Goal: Task Accomplishment & Management: Manage account settings

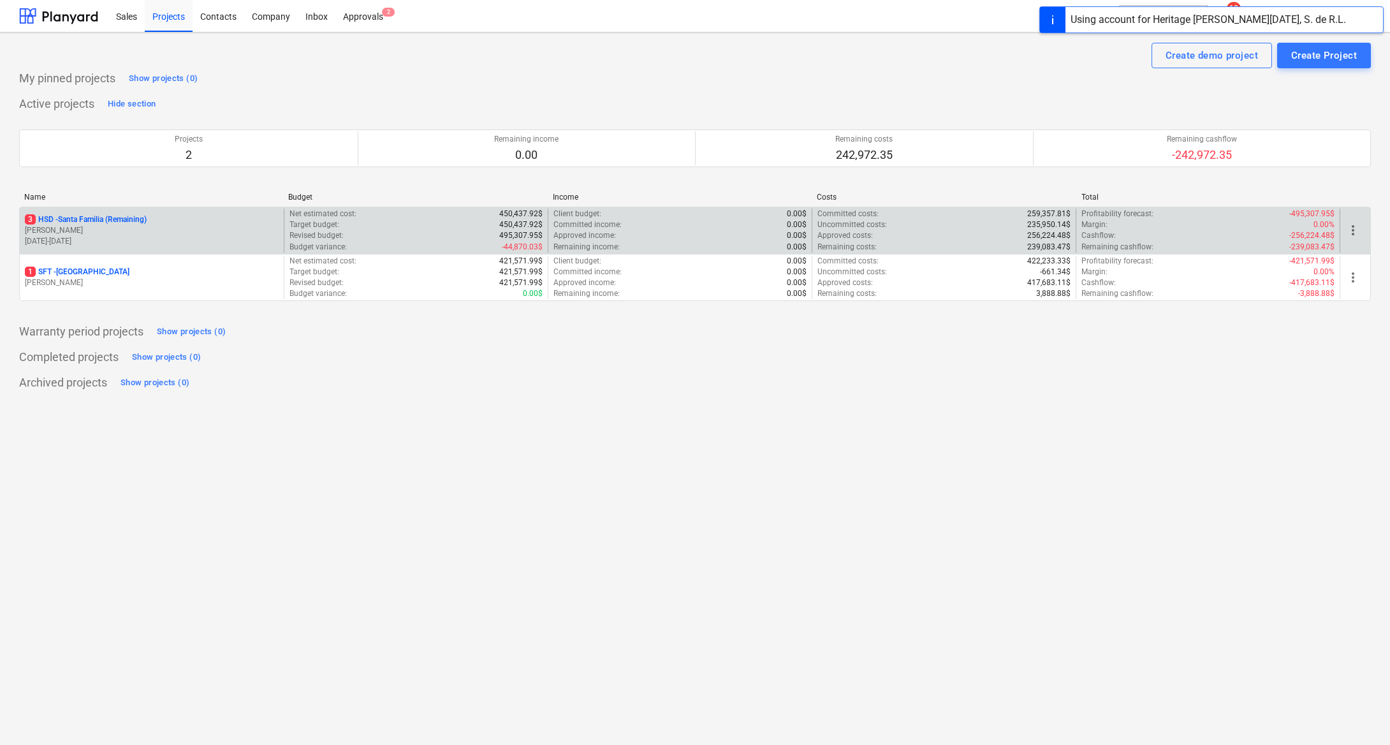
click at [140, 215] on p "3 HSD - [GEOGRAPHIC_DATA] (Remaining)" at bounding box center [86, 219] width 122 height 11
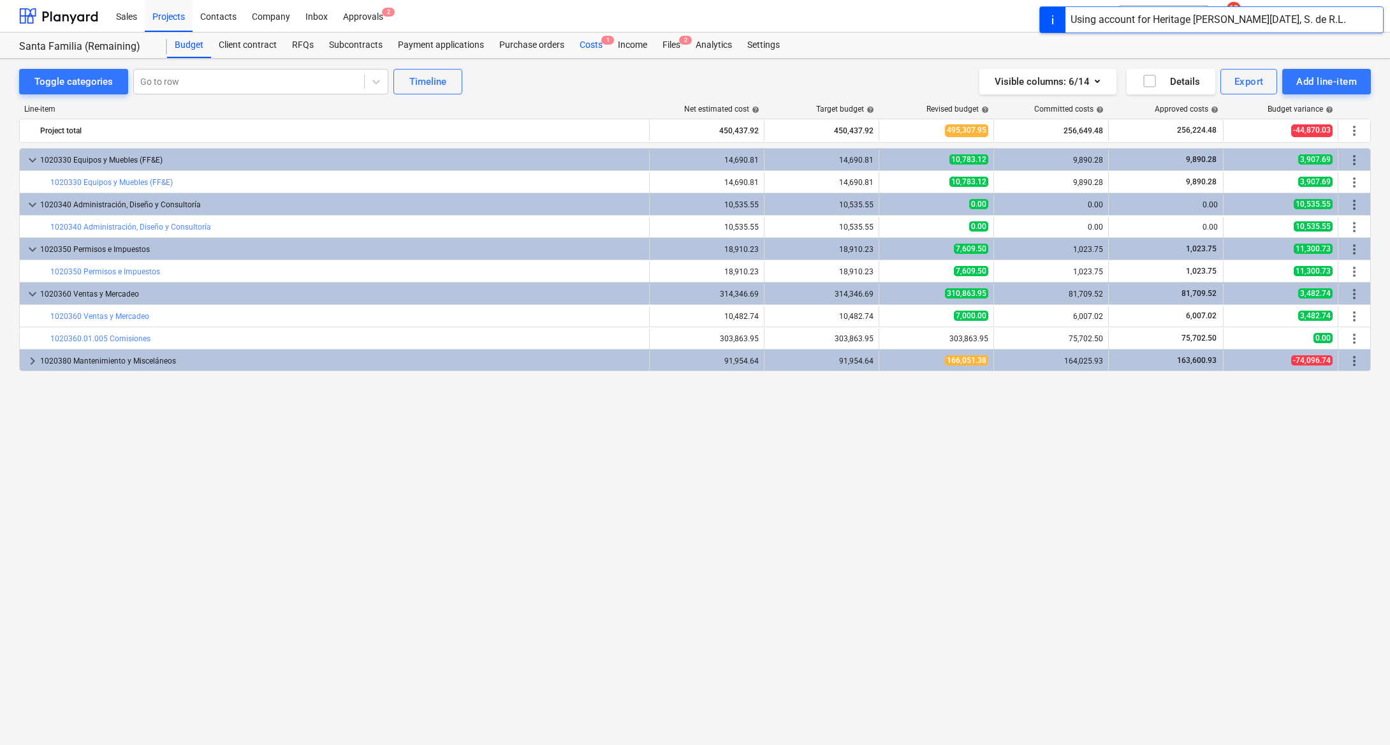
click at [601, 43] on span "1" at bounding box center [607, 40] width 13 height 9
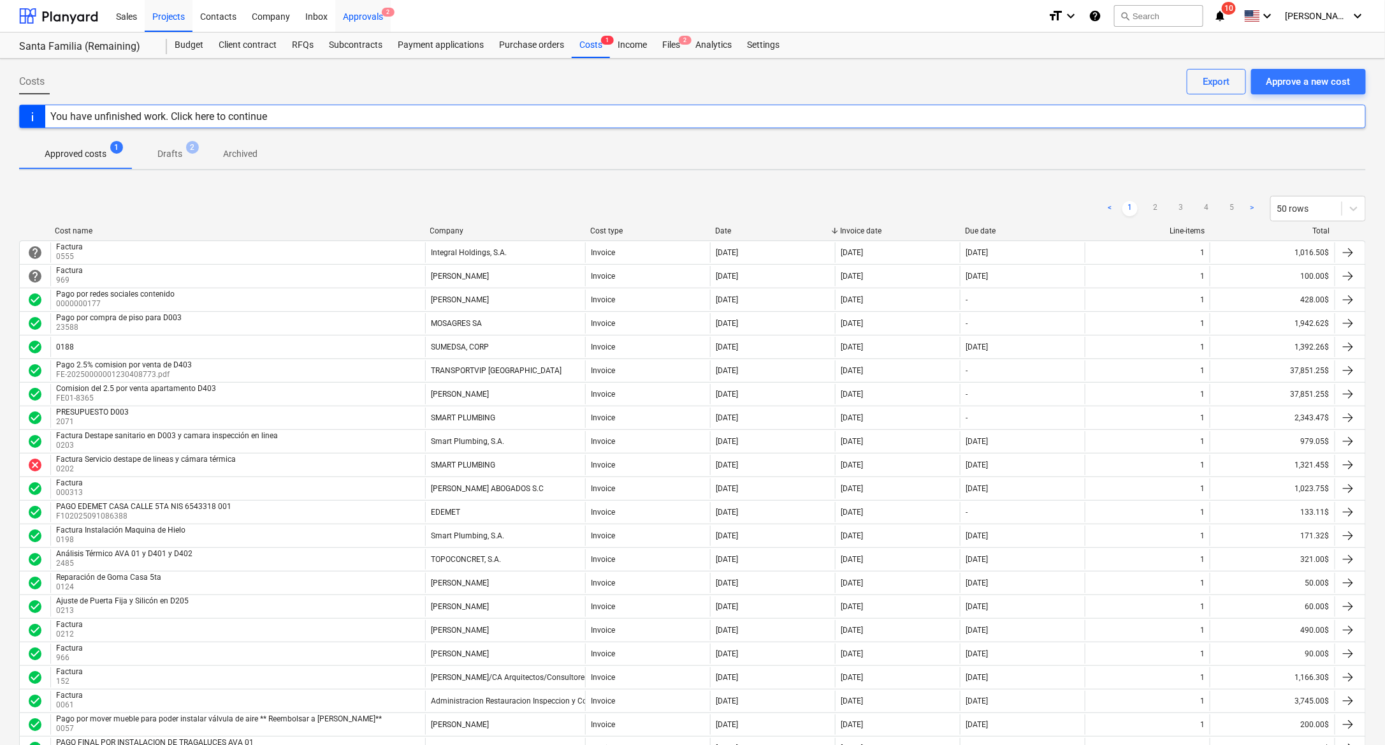
click at [348, 13] on div "Approvals 2" at bounding box center [362, 15] width 55 height 33
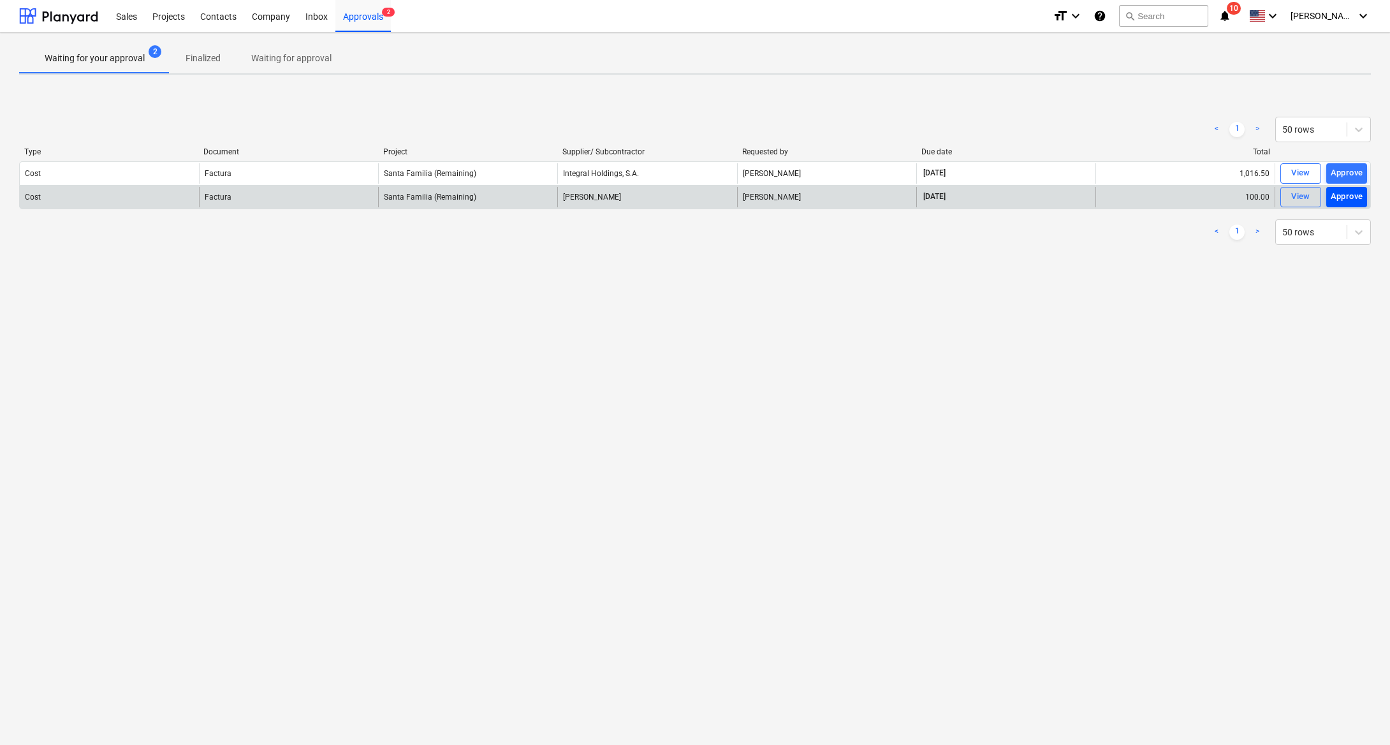
click at [1345, 190] on div "Approve" at bounding box center [1346, 196] width 33 height 15
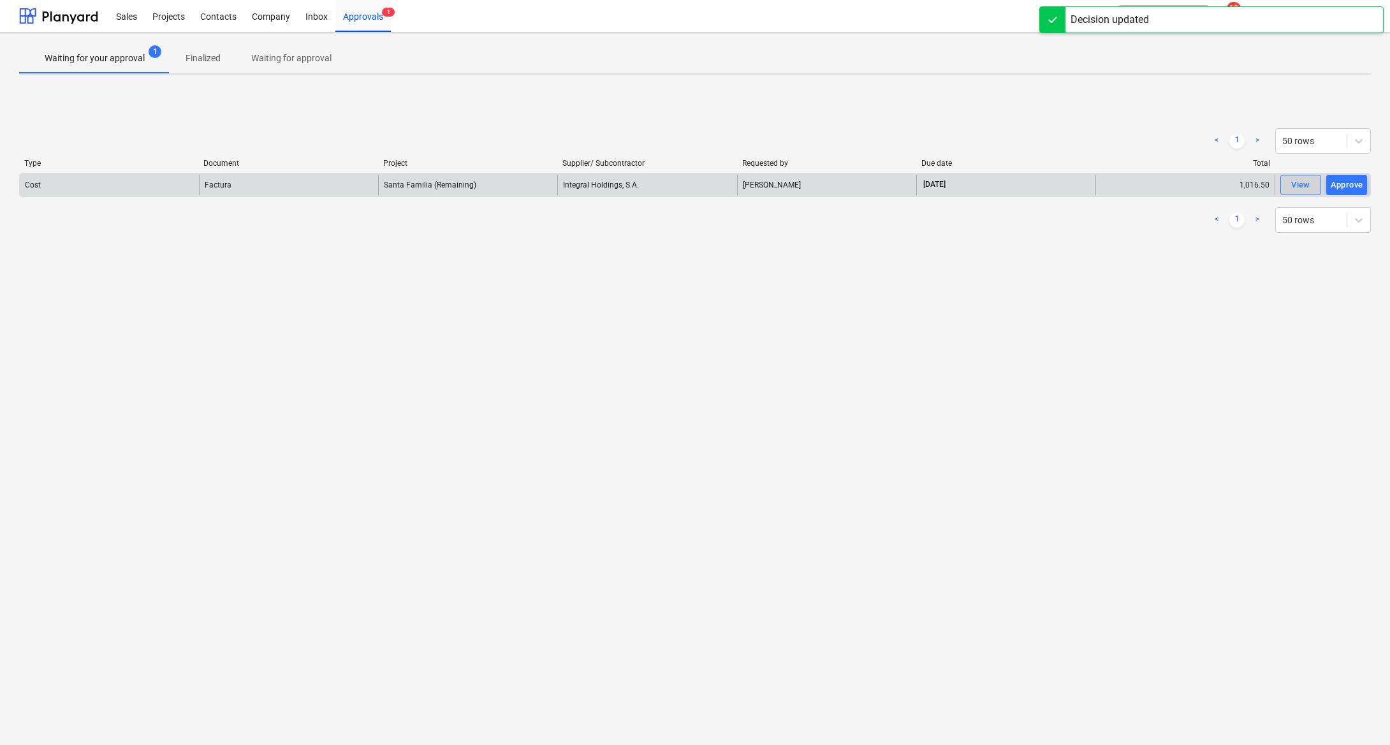
click at [1304, 178] on div "View" at bounding box center [1300, 185] width 19 height 15
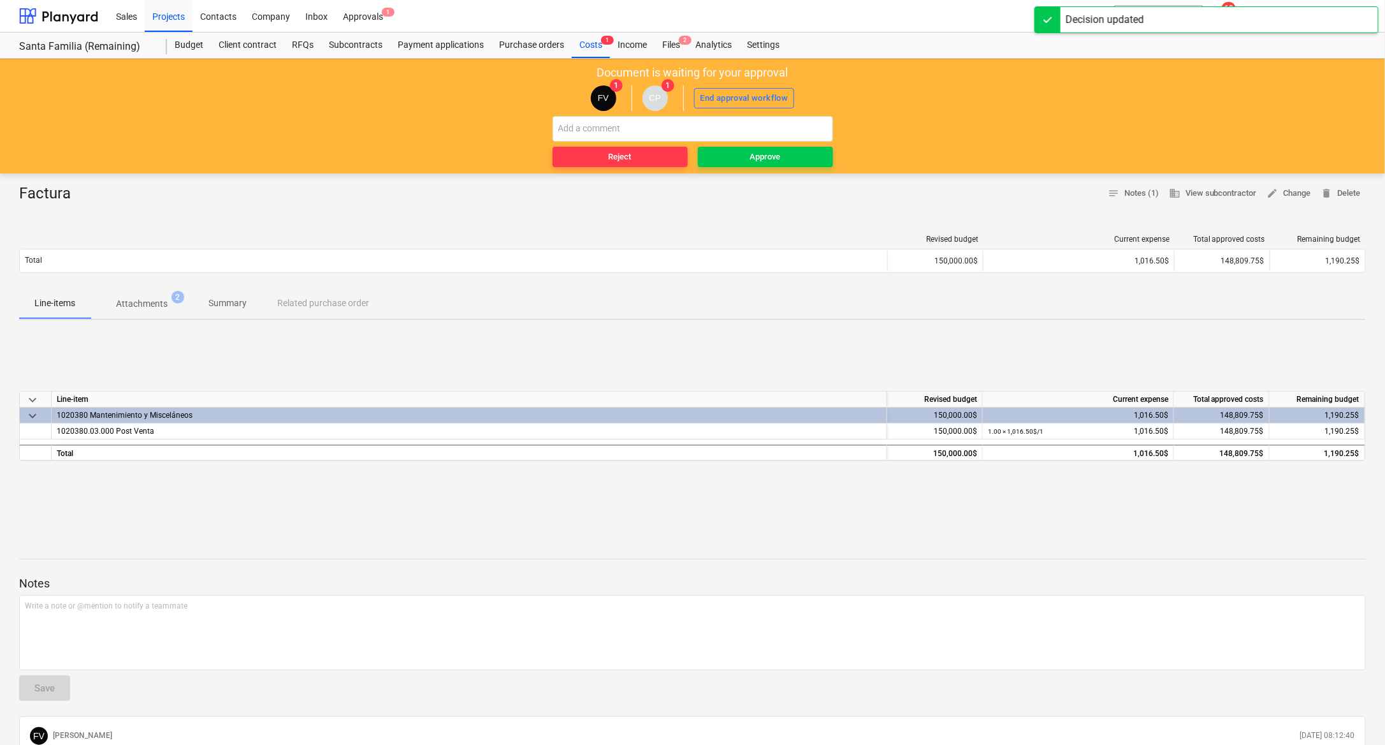
click at [151, 295] on span "Attachments 2" at bounding box center [142, 303] width 103 height 23
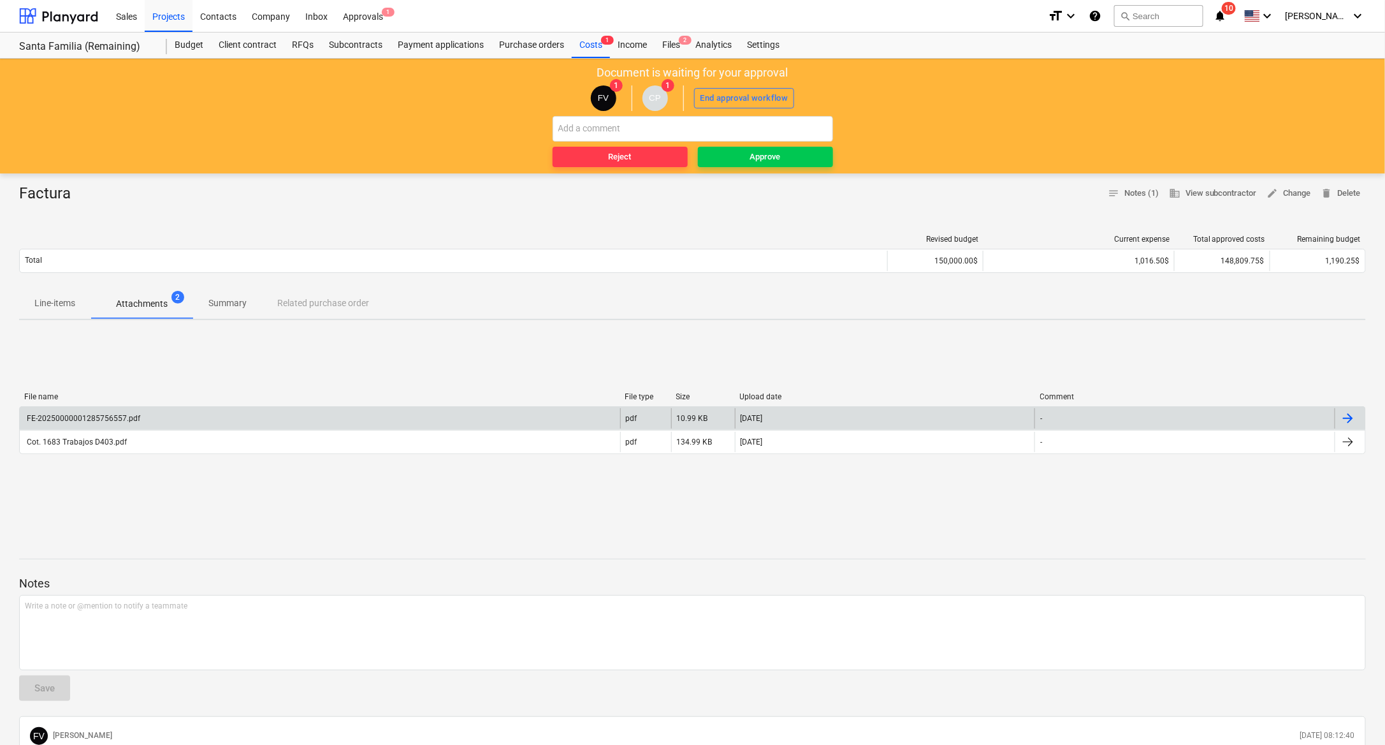
click at [148, 422] on div "FE-20250000001285756557.pdf" at bounding box center [320, 418] width 600 height 20
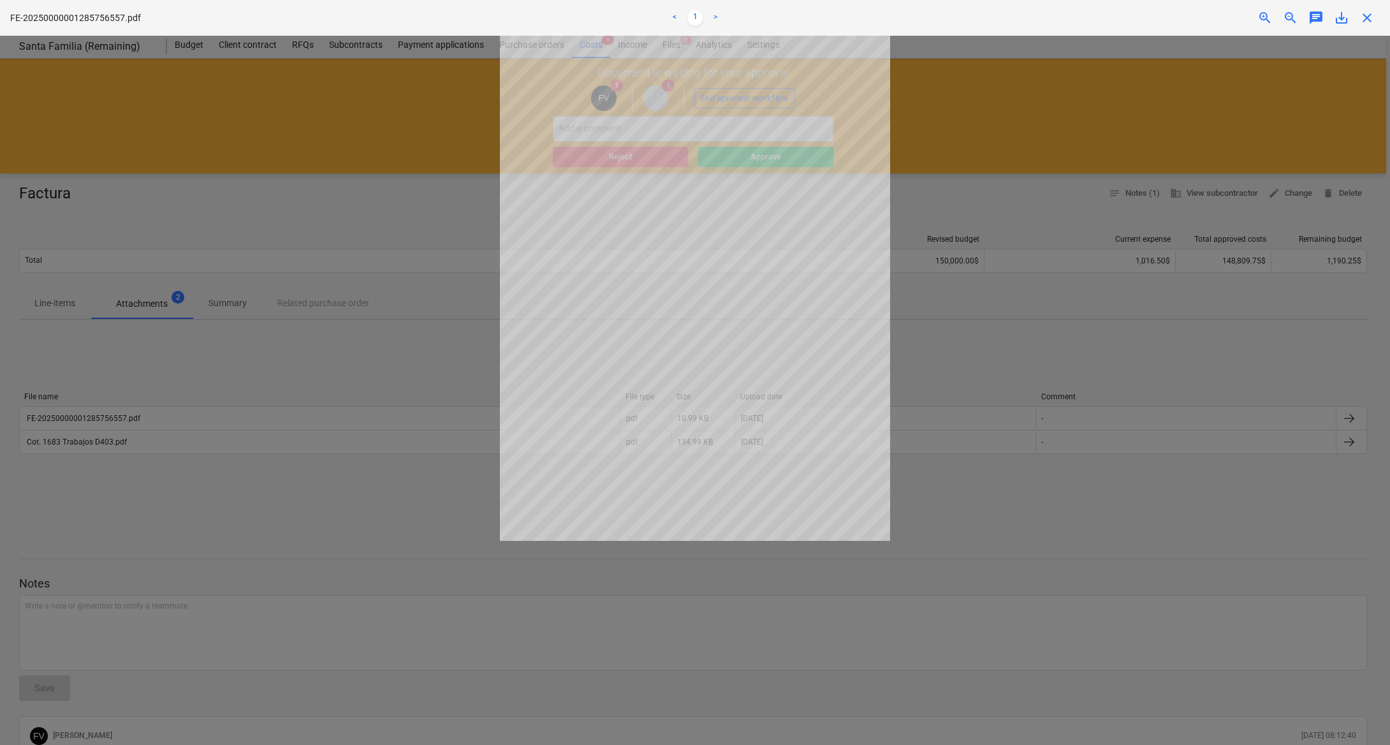
click at [995, 391] on div at bounding box center [695, 390] width 1390 height 709
click at [151, 440] on div at bounding box center [695, 390] width 1390 height 709
click at [1364, 13] on span "close" at bounding box center [1366, 17] width 15 height 15
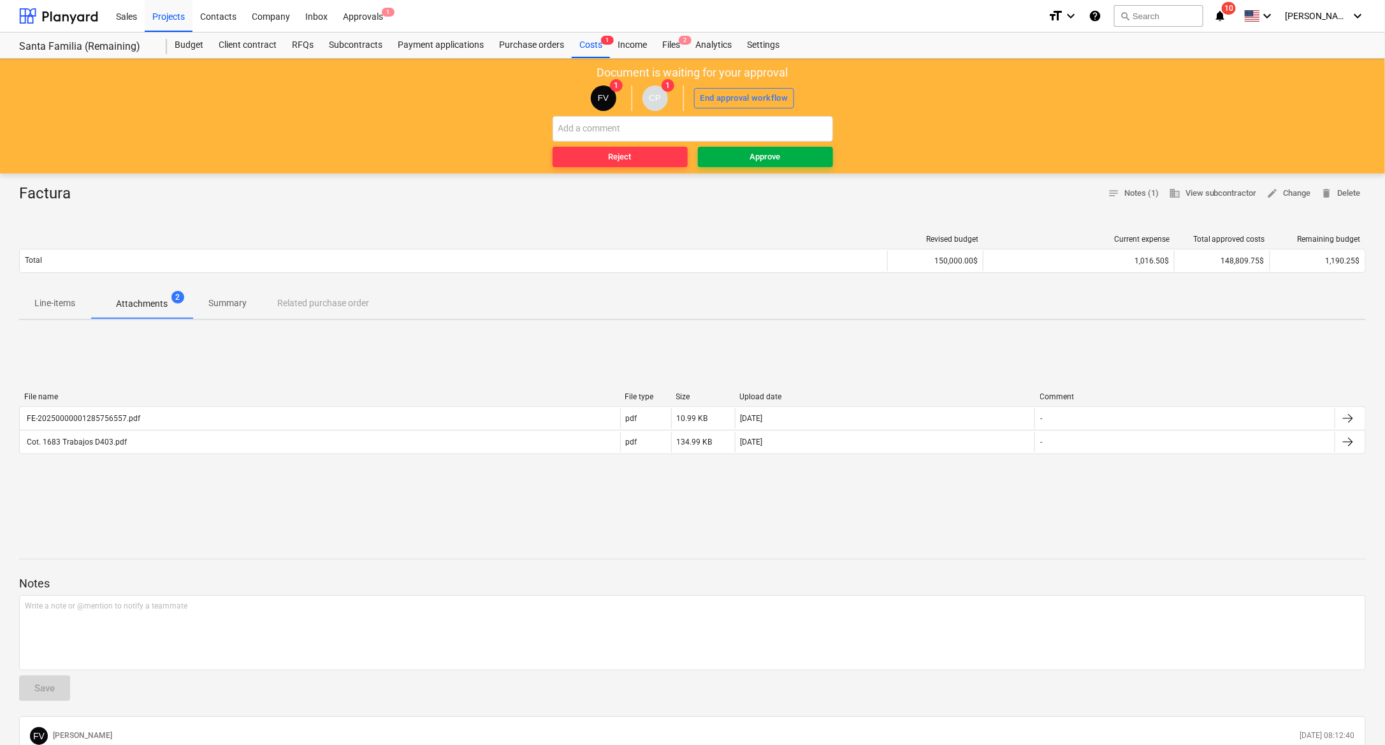
click at [739, 162] on span "Approve" at bounding box center [765, 157] width 125 height 15
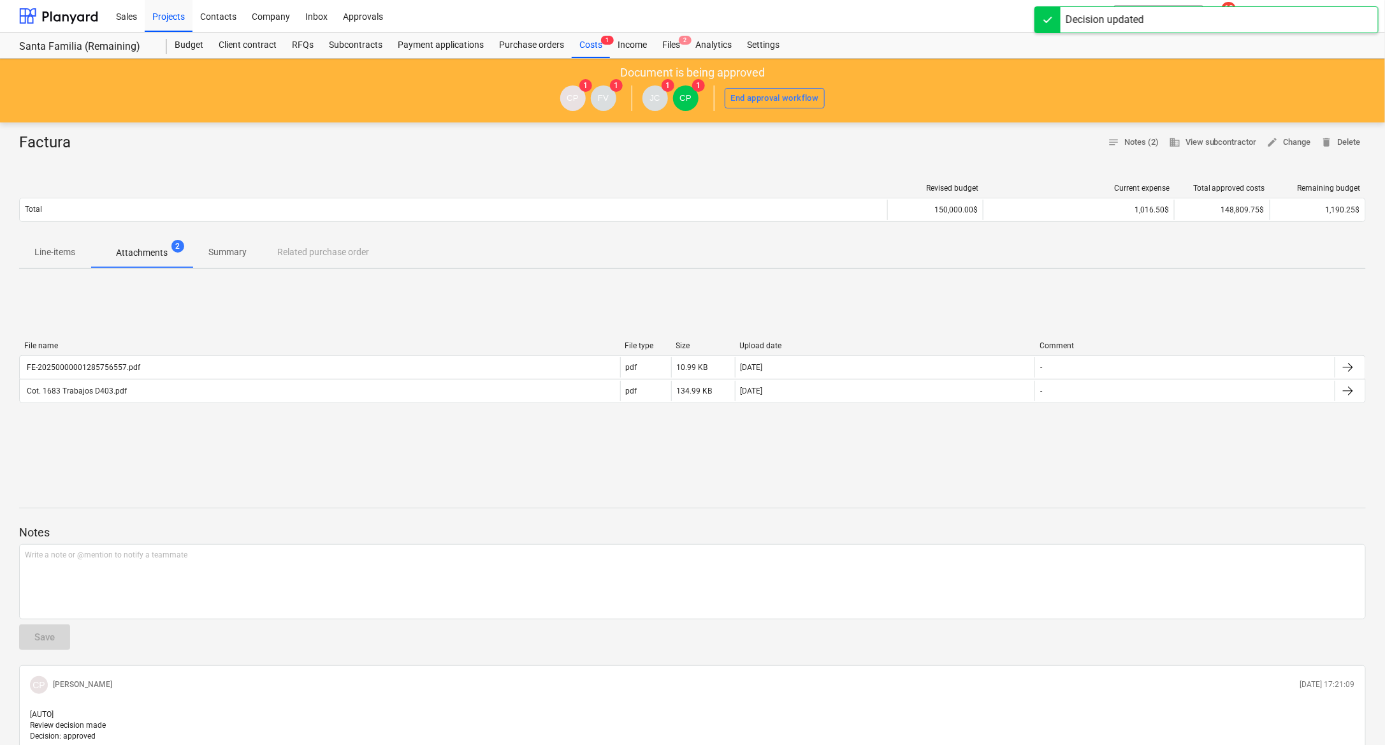
drag, startPoint x: 573, startPoint y: 45, endPoint x: 622, endPoint y: 31, distance: 51.2
click at [573, 45] on div "Costs 1" at bounding box center [591, 45] width 38 height 25
